Goal: Navigation & Orientation: Go to known website

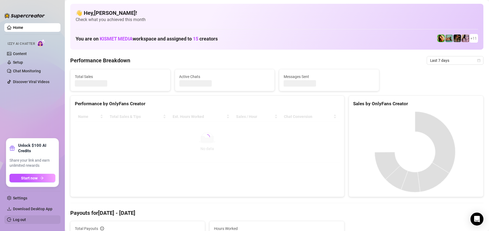
click at [25, 218] on link "Log out" at bounding box center [19, 220] width 13 height 4
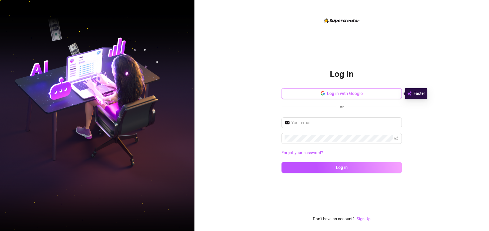
click at [309, 97] on button "Log in with Google" at bounding box center [341, 93] width 120 height 11
click at [340, 90] on button "Log in with Google" at bounding box center [341, 93] width 120 height 11
